Goal: Navigation & Orientation: Find specific page/section

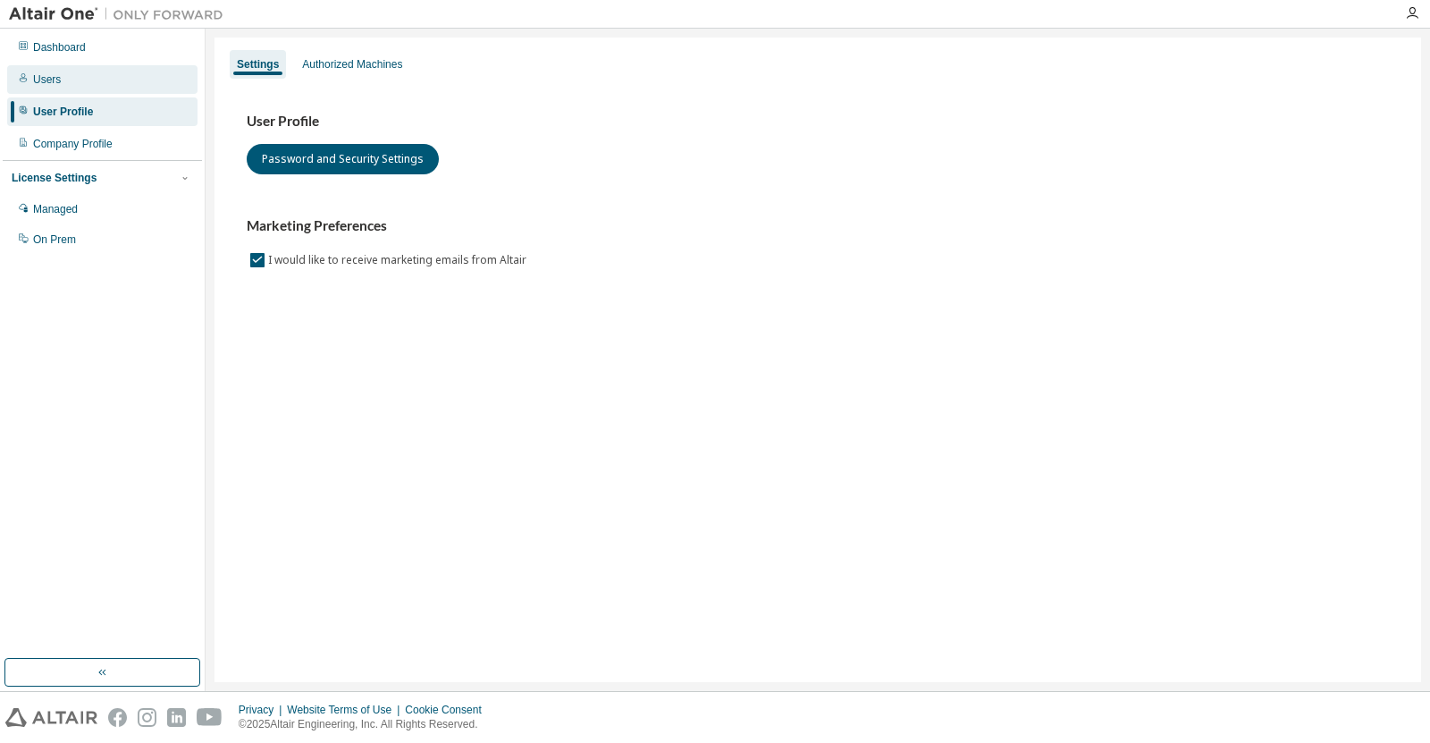
click at [94, 84] on div "Users" at bounding box center [102, 79] width 190 height 29
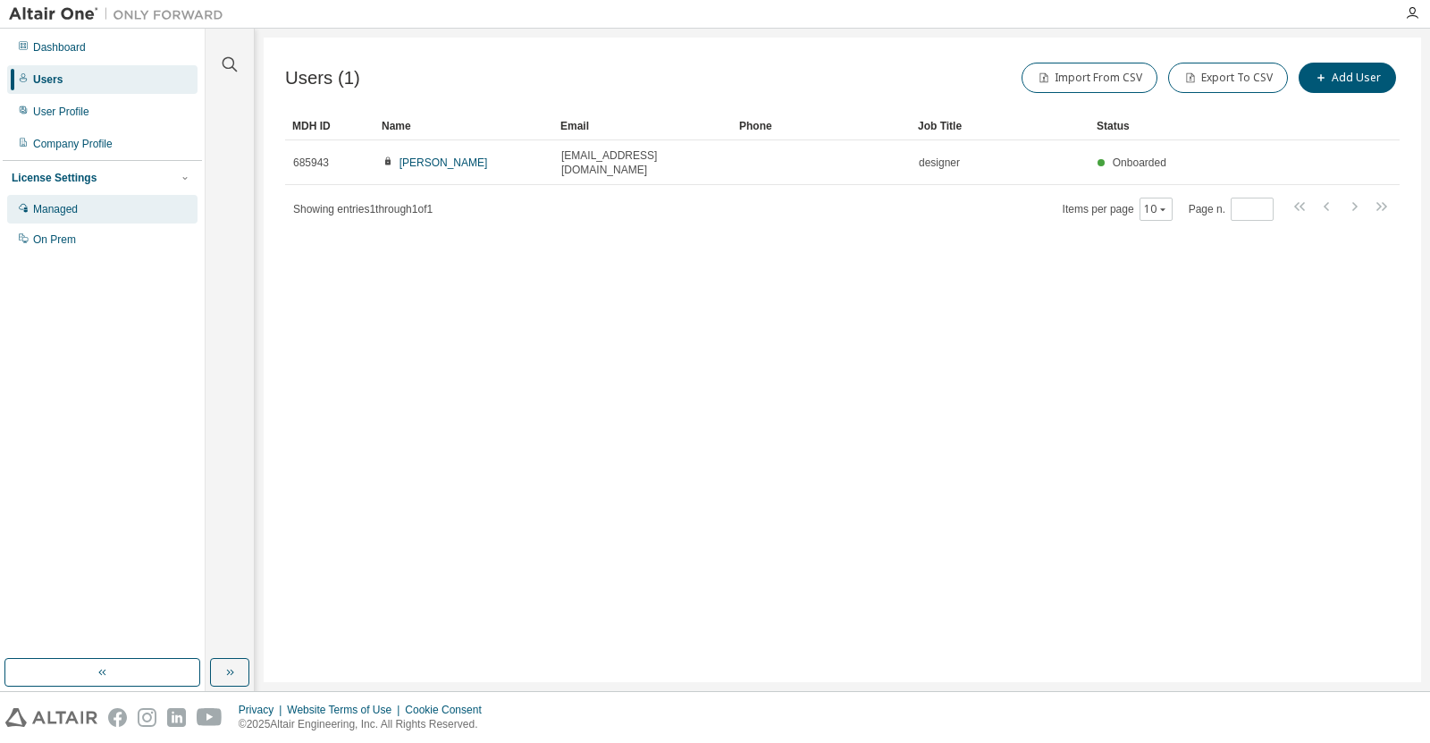
click at [94, 204] on div "Managed" at bounding box center [102, 209] width 190 height 29
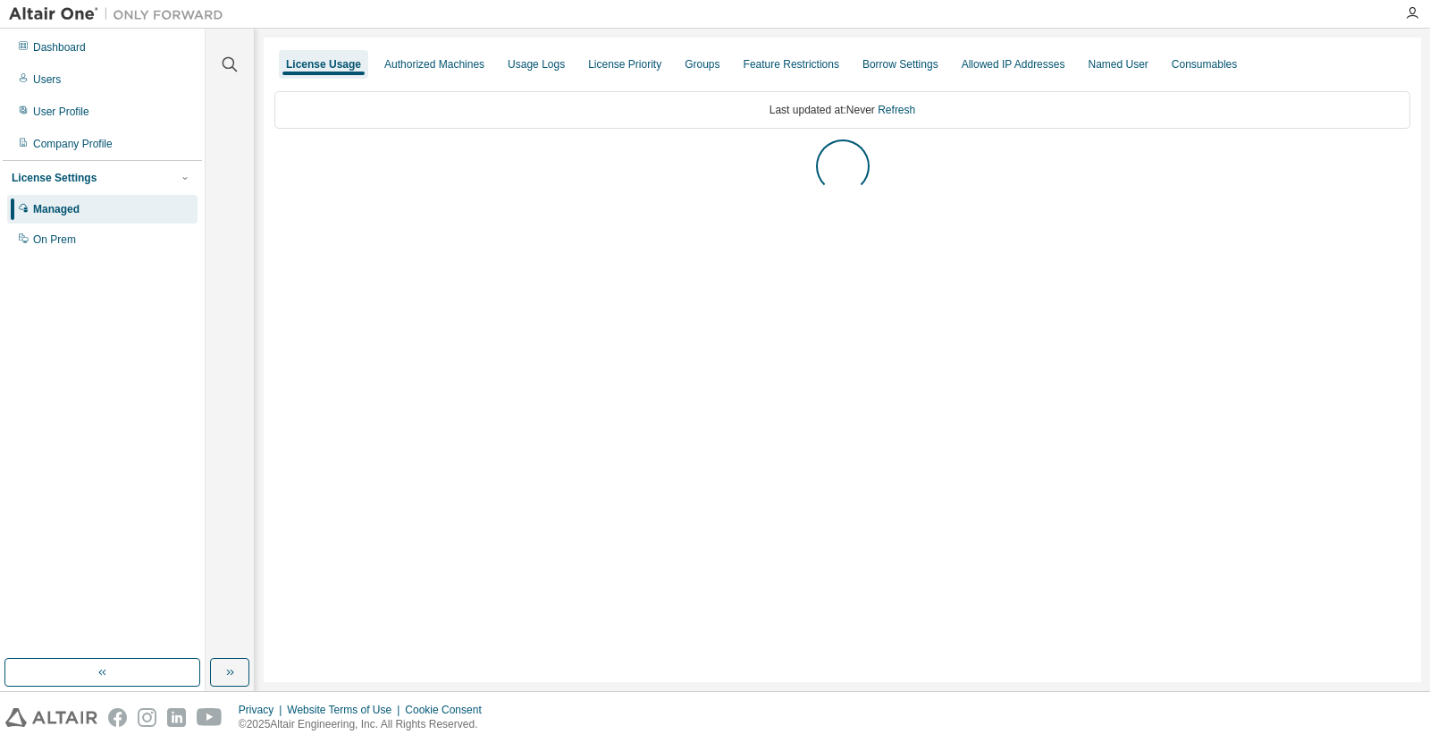
click at [322, 63] on div "License Usage" at bounding box center [323, 64] width 75 height 14
click at [80, 44] on div "Dashboard" at bounding box center [59, 47] width 53 height 14
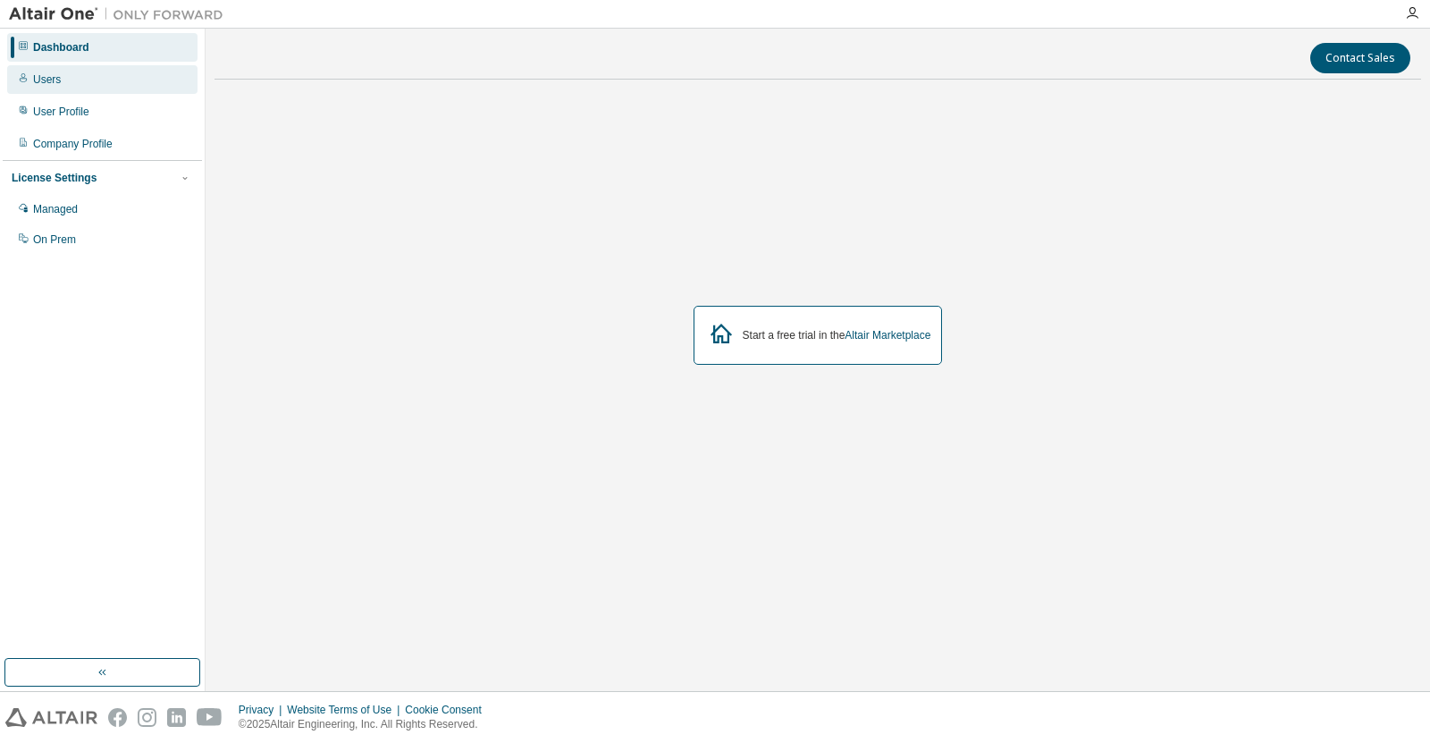
click at [38, 78] on div "Users" at bounding box center [47, 79] width 28 height 14
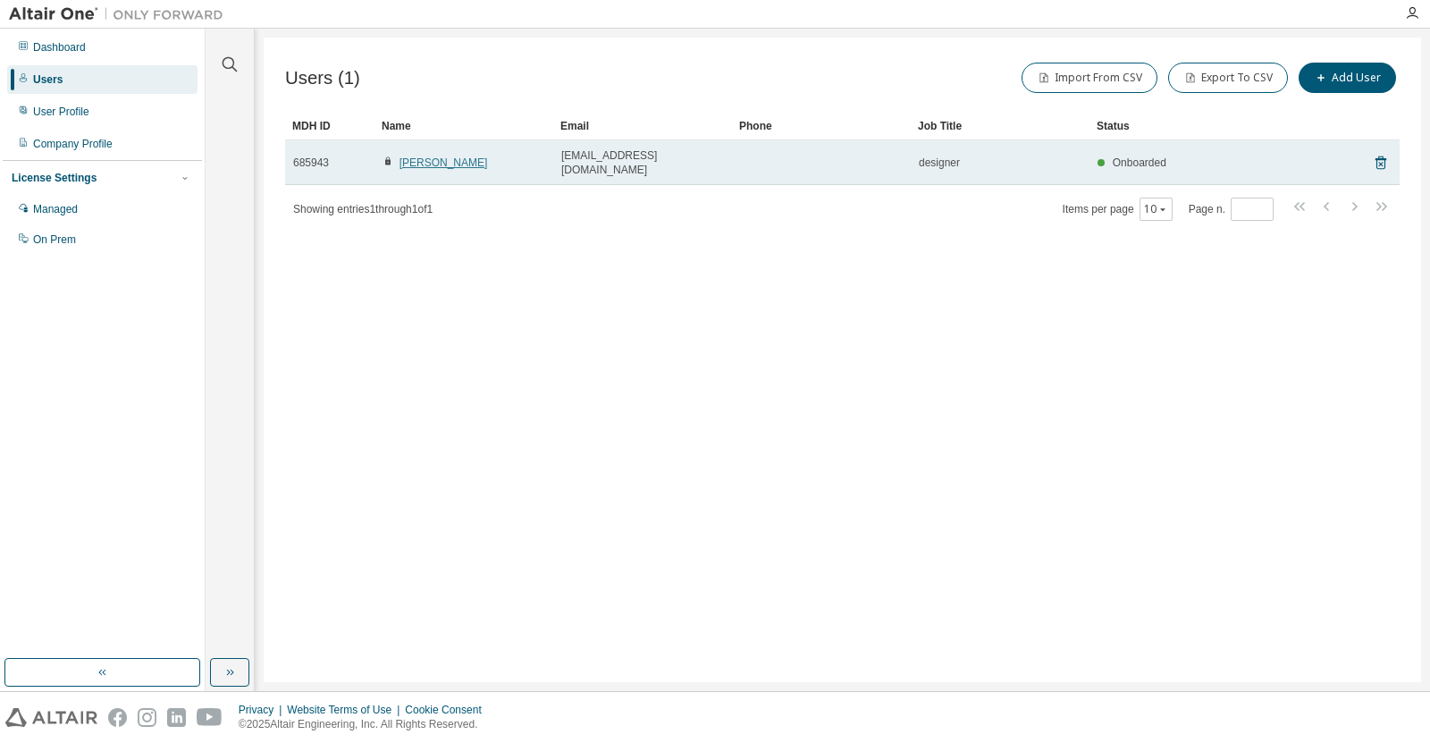
click at [429, 156] on link "Jelena Nikolic" at bounding box center [444, 162] width 88 height 13
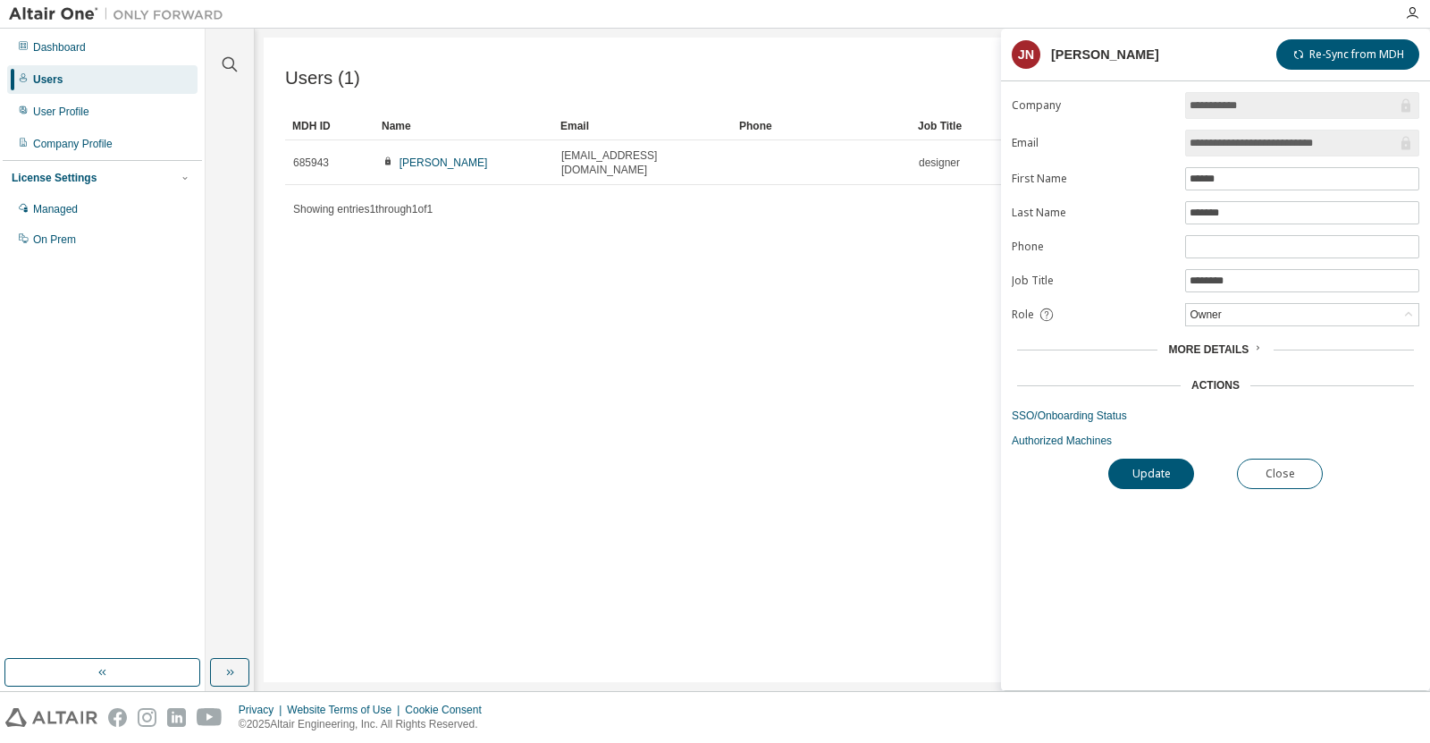
click at [812, 463] on div "Users (1) Import From CSV Export To CSV Add User Clear Load Save Save As Field …" at bounding box center [843, 360] width 1158 height 644
click at [1259, 473] on button "Close" at bounding box center [1280, 474] width 86 height 30
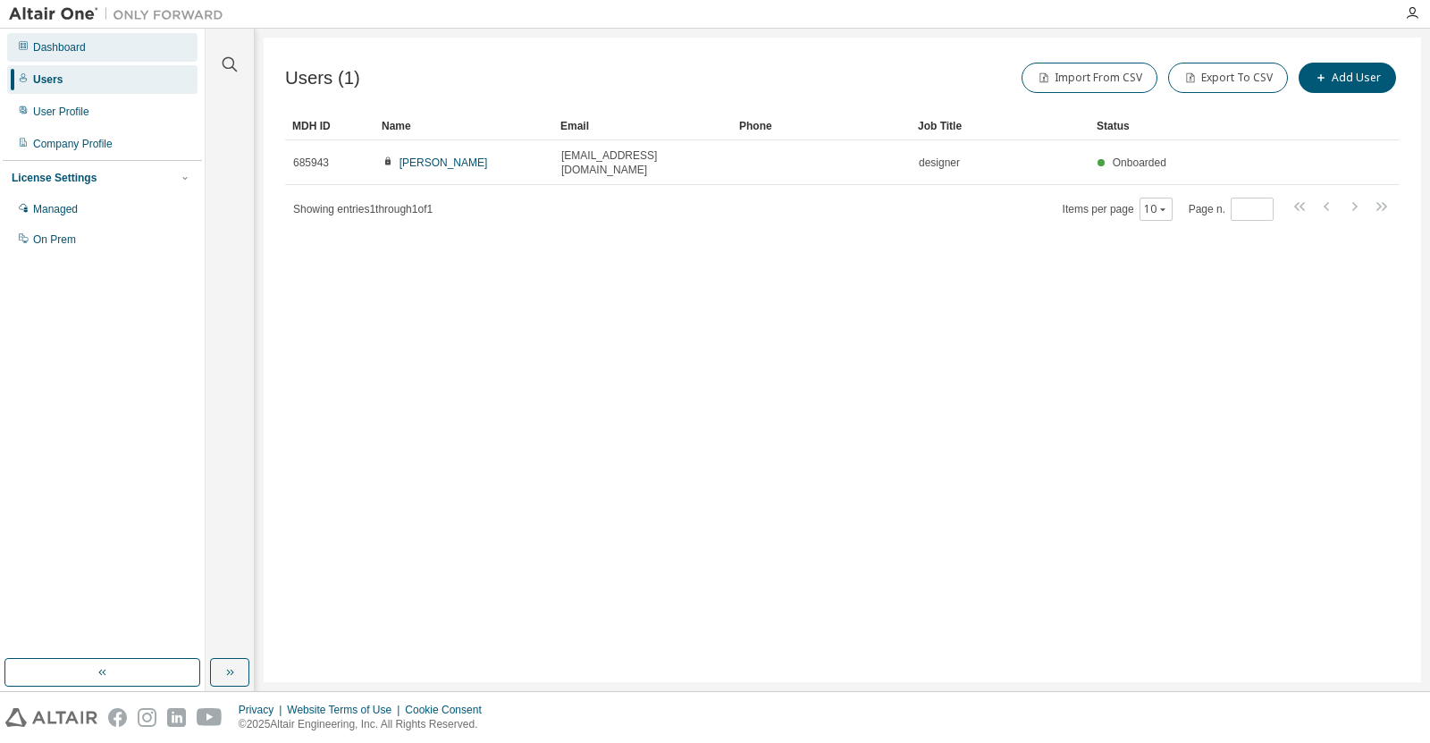
click at [69, 52] on div "Dashboard" at bounding box center [59, 47] width 53 height 14
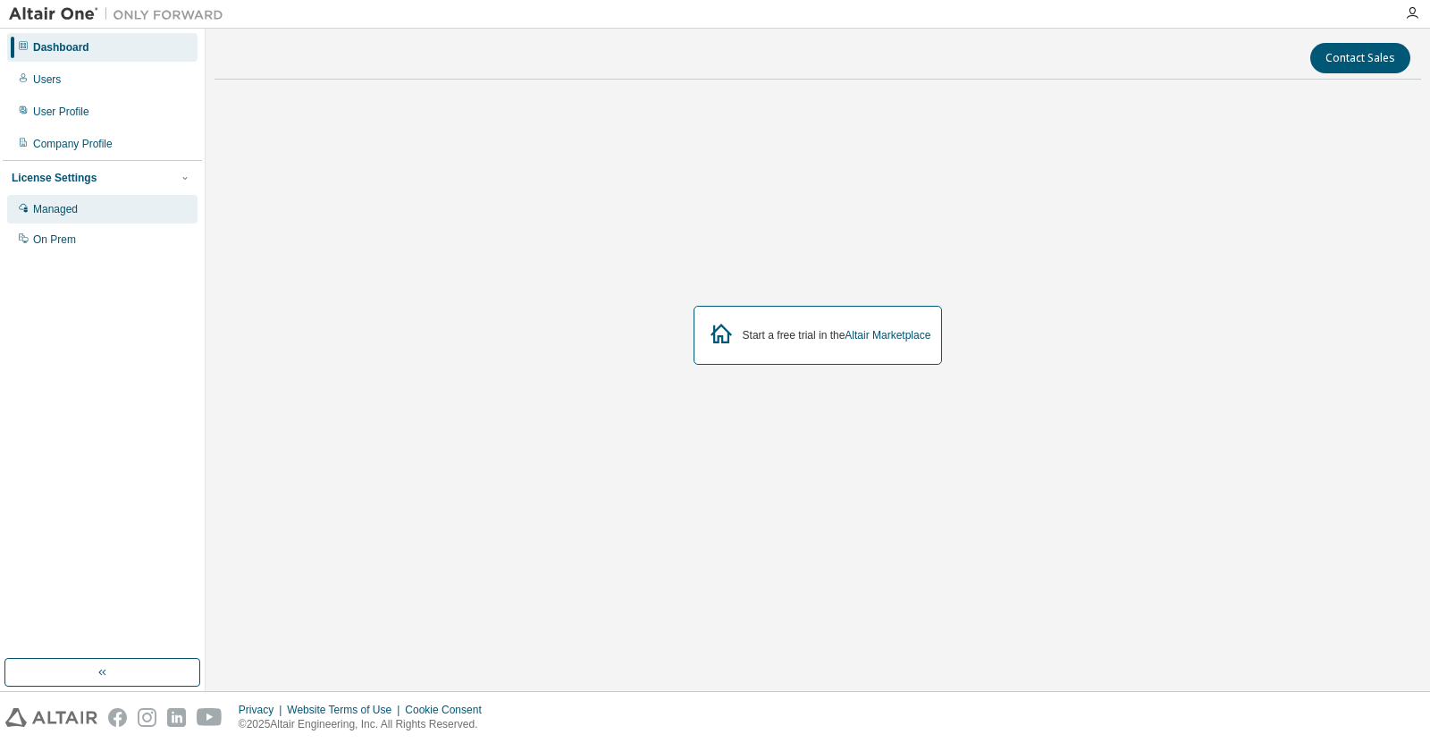
click at [60, 206] on div "Managed" at bounding box center [55, 209] width 45 height 14
